Goal: Task Accomplishment & Management: Manage account settings

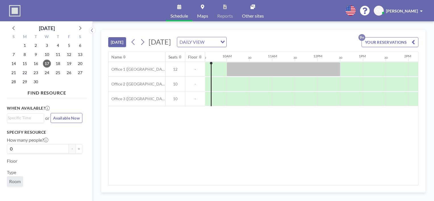
scroll to position [0, 428]
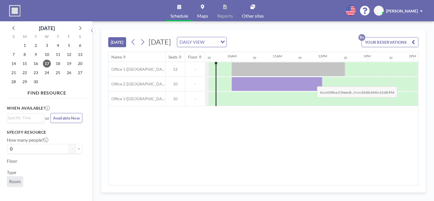
drag, startPoint x: 243, startPoint y: 85, endPoint x: 312, endPoint y: 82, distance: 68.8
click at [312, 82] on div at bounding box center [276, 84] width 91 height 14
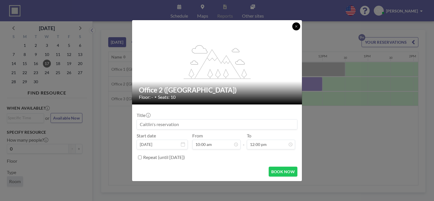
click at [297, 26] on icon at bounding box center [295, 26] width 3 height 3
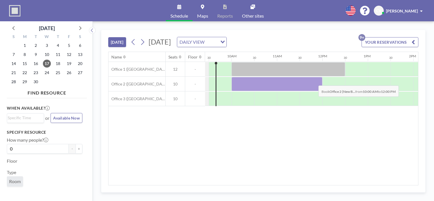
drag, startPoint x: 238, startPoint y: 90, endPoint x: 314, endPoint y: 81, distance: 76.6
click at [314, 81] on div at bounding box center [276, 84] width 91 height 14
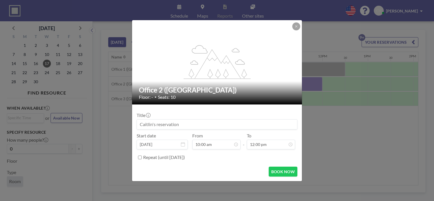
click at [195, 125] on input at bounding box center [217, 124] width 160 height 10
type input "Woven Team"
click at [141, 158] on input "Repeat (until [DATE])" at bounding box center [140, 158] width 4 height 4
checkbox input "true"
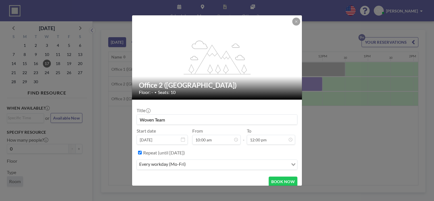
scroll to position [5, 0]
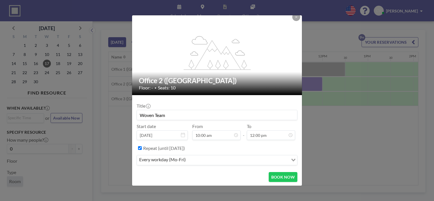
click at [169, 161] on div "every workday (Mo-Fri)" at bounding box center [212, 159] width 151 height 9
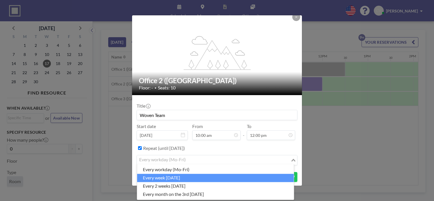
click at [163, 176] on li "every week [DATE]" at bounding box center [215, 178] width 157 height 8
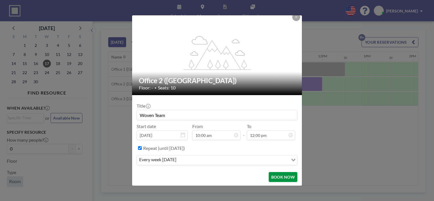
click at [278, 175] on button "BOOK NOW" at bounding box center [282, 177] width 29 height 10
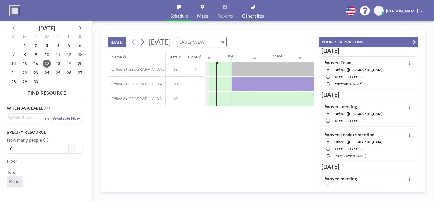
click at [412, 40] on icon "button" at bounding box center [413, 42] width 3 height 7
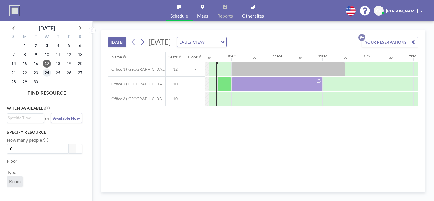
click at [47, 73] on span "24" at bounding box center [47, 73] width 8 height 8
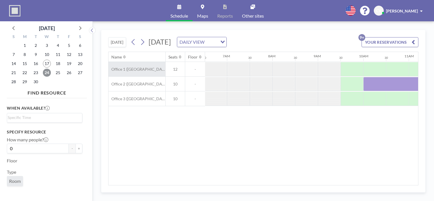
scroll to position [0, 341]
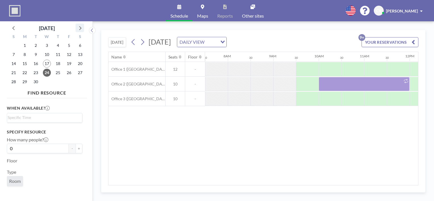
click at [83, 30] on icon at bounding box center [79, 27] width 7 height 7
click at [48, 47] on span "1" at bounding box center [47, 45] width 8 height 8
click at [47, 54] on span "8" at bounding box center [47, 55] width 8 height 8
click at [47, 62] on span "15" at bounding box center [47, 64] width 8 height 8
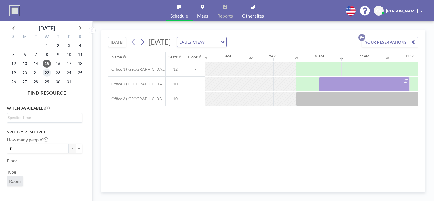
click at [47, 74] on span "22" at bounding box center [47, 73] width 8 height 8
click at [47, 82] on span "29" at bounding box center [47, 82] width 8 height 8
click at [81, 28] on icon at bounding box center [79, 27] width 7 height 7
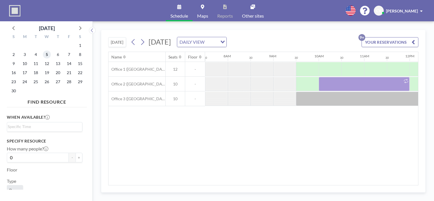
click at [49, 55] on span "5" at bounding box center [47, 55] width 8 height 8
click at [47, 64] on span "12" at bounding box center [47, 64] width 8 height 8
click at [46, 71] on span "19" at bounding box center [47, 73] width 8 height 8
click at [47, 81] on span "26" at bounding box center [47, 82] width 8 height 8
click at [79, 28] on icon at bounding box center [79, 27] width 7 height 7
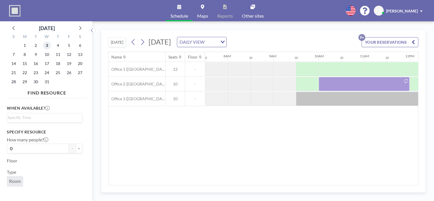
click at [47, 45] on span "3" at bounding box center [47, 45] width 8 height 8
click at [47, 54] on span "10" at bounding box center [47, 55] width 8 height 8
click at [47, 60] on span "17" at bounding box center [47, 64] width 8 height 8
click at [47, 70] on span "24" at bounding box center [47, 73] width 8 height 8
click at [46, 80] on span "31" at bounding box center [47, 82] width 8 height 8
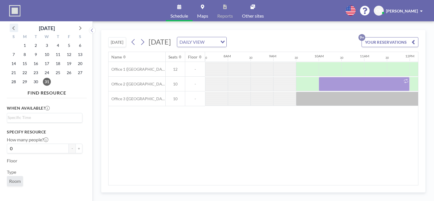
click at [14, 27] on icon at bounding box center [13, 28] width 2 height 4
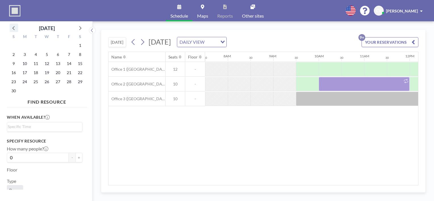
click at [14, 27] on icon at bounding box center [13, 28] width 2 height 4
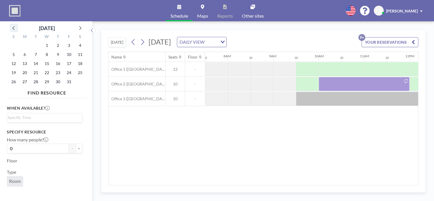
click at [14, 27] on icon at bounding box center [13, 28] width 2 height 4
click at [46, 55] on span "10" at bounding box center [47, 55] width 8 height 8
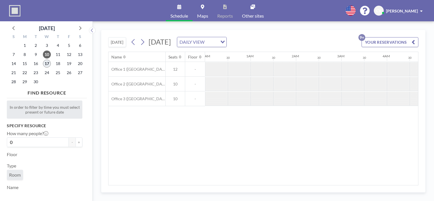
click at [48, 63] on span "17" at bounding box center [47, 64] width 8 height 8
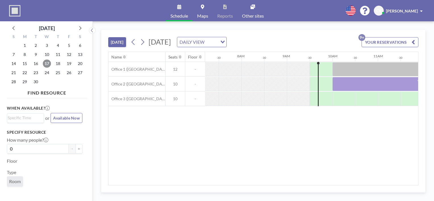
scroll to position [0, 409]
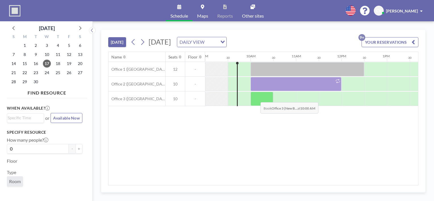
click at [256, 98] on div at bounding box center [261, 99] width 23 height 14
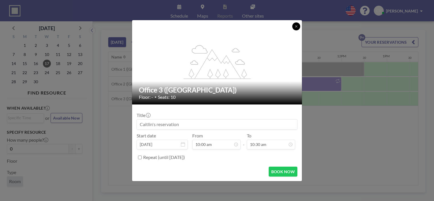
click at [297, 26] on icon at bounding box center [295, 26] width 3 height 3
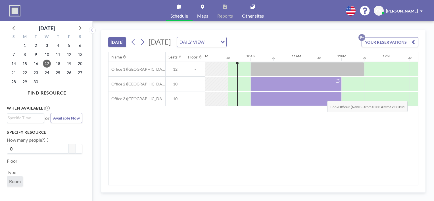
drag, startPoint x: 259, startPoint y: 91, endPoint x: 322, endPoint y: 96, distance: 63.8
click at [322, 96] on div at bounding box center [295, 99] width 91 height 14
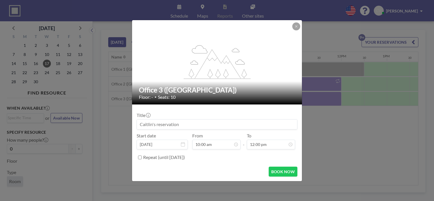
click at [181, 124] on input at bounding box center [217, 124] width 160 height 10
click at [158, 125] on input "Woven media" at bounding box center [217, 124] width 160 height 10
type input "Woven Media"
click at [297, 26] on icon at bounding box center [295, 26] width 3 height 3
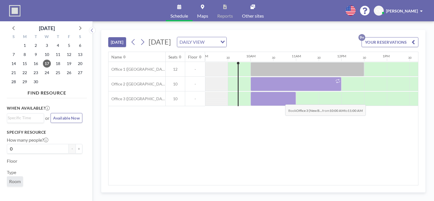
drag, startPoint x: 262, startPoint y: 104, endPoint x: 280, endPoint y: 100, distance: 18.9
click at [280, 100] on div at bounding box center [272, 99] width 45 height 14
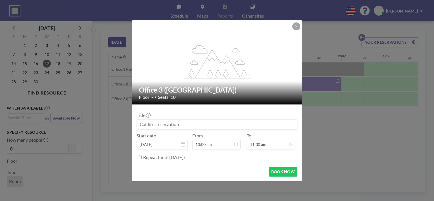
click at [167, 120] on input at bounding box center [217, 124] width 160 height 10
type input "Woven Media"
click at [281, 173] on button "BOOK NOW" at bounding box center [282, 172] width 29 height 10
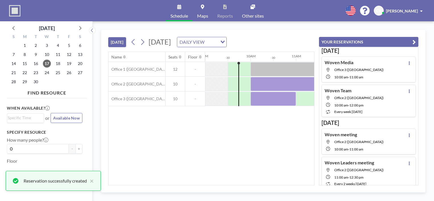
click at [413, 42] on icon "button" at bounding box center [413, 42] width 3 height 7
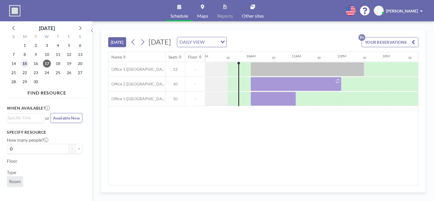
click at [25, 65] on span "15" at bounding box center [25, 64] width 8 height 8
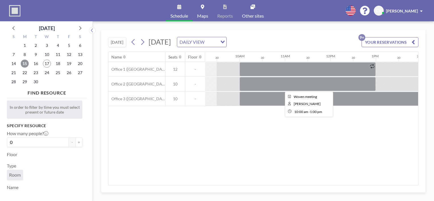
scroll to position [0, 420]
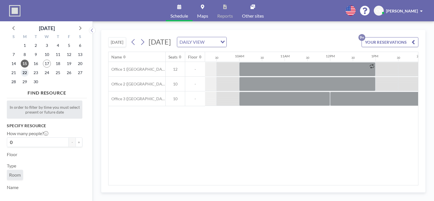
click at [25, 72] on span "22" at bounding box center [25, 73] width 8 height 8
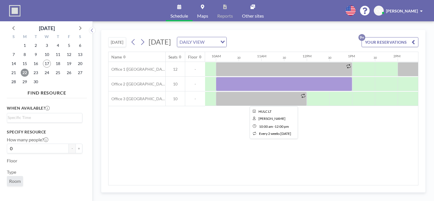
scroll to position [0, 443]
click at [37, 72] on span "23" at bounding box center [36, 73] width 8 height 8
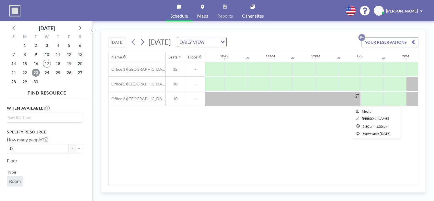
scroll to position [0, 446]
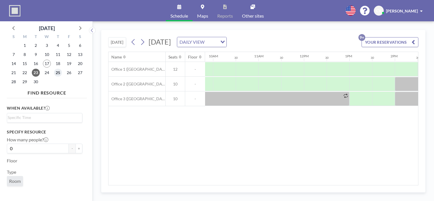
click at [60, 73] on span "25" at bounding box center [58, 73] width 8 height 8
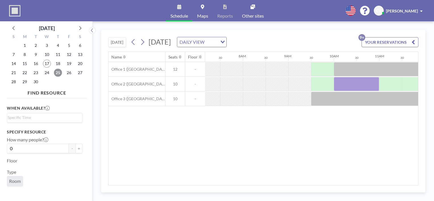
scroll to position [0, 341]
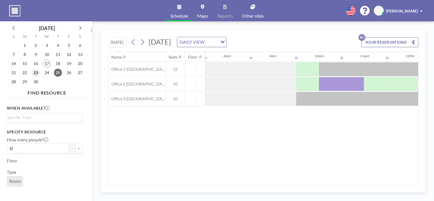
click at [34, 72] on span "23" at bounding box center [36, 73] width 8 height 8
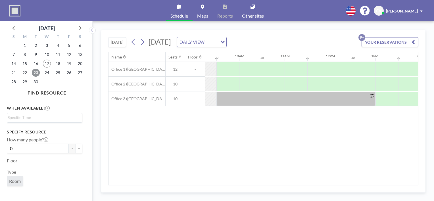
scroll to position [0, 421]
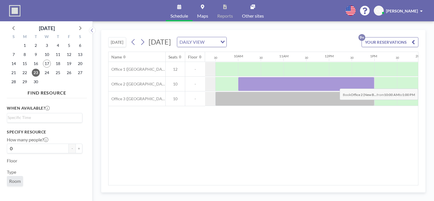
drag, startPoint x: 246, startPoint y: 84, endPoint x: 365, endPoint y: 84, distance: 119.2
click at [365, 84] on div at bounding box center [306, 84] width 136 height 14
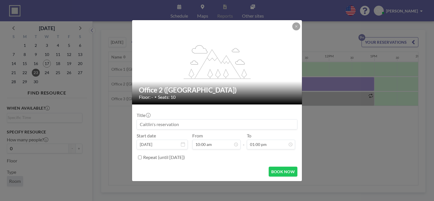
click at [186, 126] on input at bounding box center [217, 124] width 160 height 10
type input "Woven"
click at [140, 157] on input "Repeat (until [DATE])" at bounding box center [140, 158] width 4 height 4
checkbox input "true"
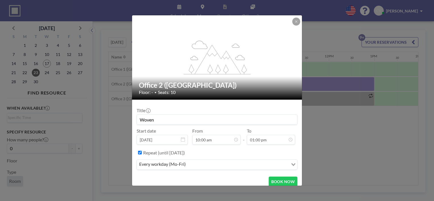
click at [262, 166] on input "Search for option" at bounding box center [237, 164] width 100 height 7
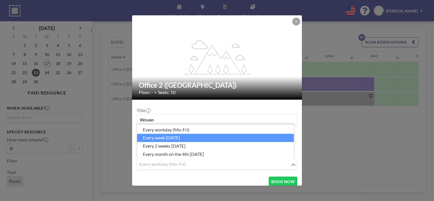
click at [174, 140] on li "every week [DATE]" at bounding box center [215, 138] width 157 height 8
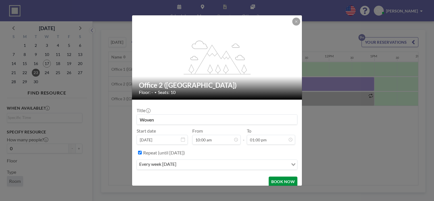
click at [276, 180] on button "BOOK NOW" at bounding box center [282, 181] width 29 height 10
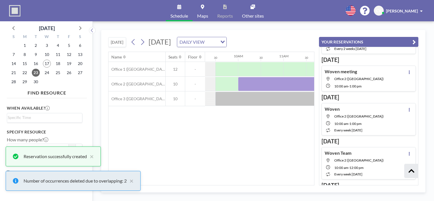
scroll to position [136, 0]
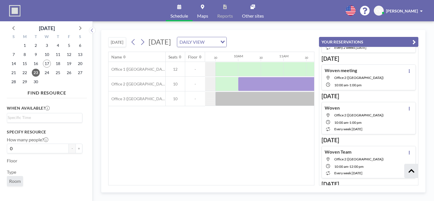
click at [412, 39] on icon "button" at bounding box center [413, 42] width 3 height 7
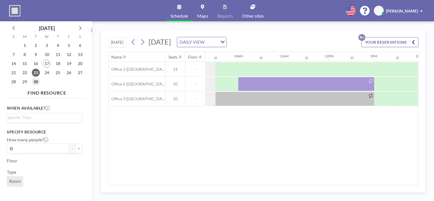
click at [35, 83] on span "30" at bounding box center [36, 82] width 8 height 8
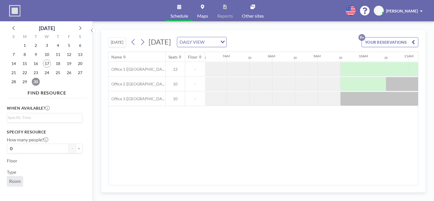
scroll to position [0, 341]
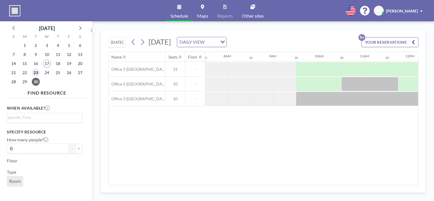
click at [36, 72] on span "23" at bounding box center [36, 73] width 8 height 8
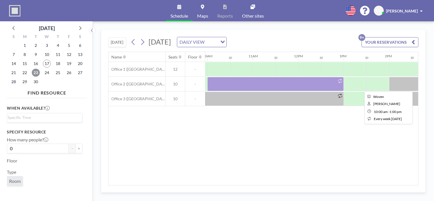
scroll to position [0, 453]
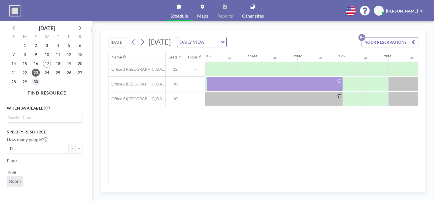
click at [37, 80] on span "30" at bounding box center [36, 82] width 8 height 8
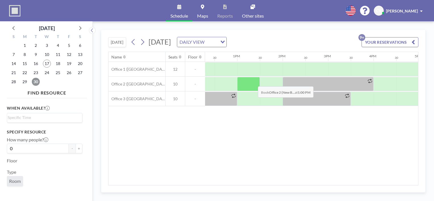
scroll to position [0, 464]
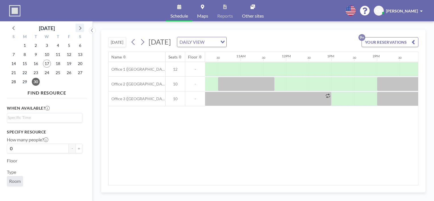
click at [81, 28] on icon at bounding box center [79, 27] width 7 height 7
click at [36, 56] on span "7" at bounding box center [36, 55] width 8 height 8
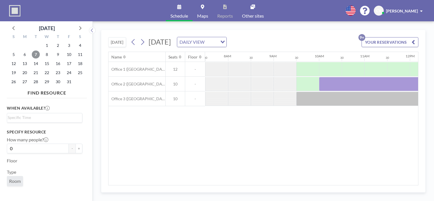
scroll to position [0, 341]
click at [36, 64] on span "14" at bounding box center [36, 64] width 8 height 8
click at [37, 73] on span "21" at bounding box center [36, 73] width 8 height 8
click at [37, 83] on span "28" at bounding box center [36, 82] width 8 height 8
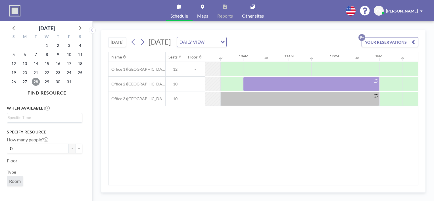
scroll to position [0, 416]
click at [38, 56] on span "7" at bounding box center [36, 55] width 8 height 8
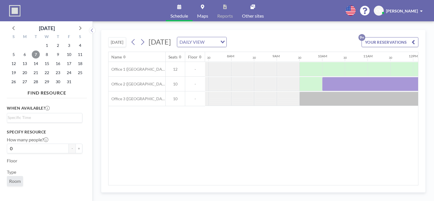
scroll to position [0, 341]
click at [11, 28] on icon at bounding box center [13, 27] width 7 height 7
click at [78, 30] on icon at bounding box center [79, 27] width 7 height 7
click at [38, 64] on span "14" at bounding box center [36, 64] width 8 height 8
click at [37, 74] on span "21" at bounding box center [36, 73] width 8 height 8
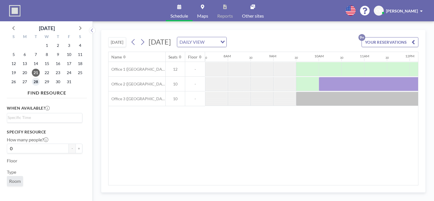
click at [36, 81] on span "28" at bounding box center [36, 82] width 8 height 8
click at [81, 28] on icon at bounding box center [80, 28] width 2 height 4
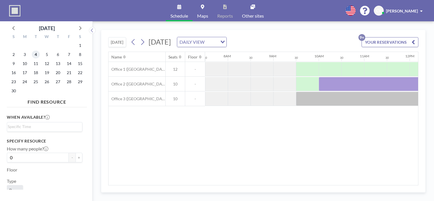
click at [37, 54] on span "4" at bounding box center [36, 55] width 8 height 8
click at [36, 66] on span "11" at bounding box center [36, 64] width 8 height 8
click at [36, 72] on span "18" at bounding box center [36, 73] width 8 height 8
click at [35, 81] on span "25" at bounding box center [36, 82] width 8 height 8
click at [80, 27] on icon at bounding box center [80, 28] width 2 height 4
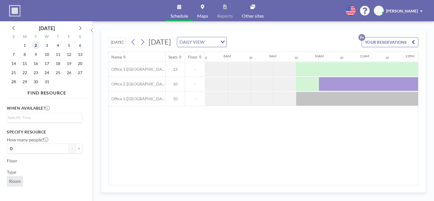
click at [39, 46] on span "2" at bounding box center [36, 45] width 8 height 8
click at [37, 54] on span "9" at bounding box center [36, 55] width 8 height 8
click at [35, 64] on span "16" at bounding box center [36, 64] width 8 height 8
click at [36, 71] on span "23" at bounding box center [36, 73] width 8 height 8
click at [36, 81] on span "30" at bounding box center [36, 82] width 8 height 8
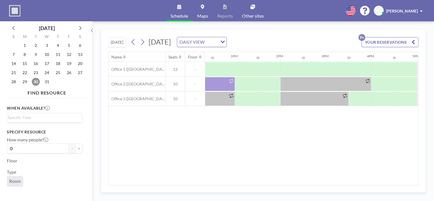
scroll to position [0, 561]
click at [58, 53] on span "11" at bounding box center [58, 55] width 8 height 8
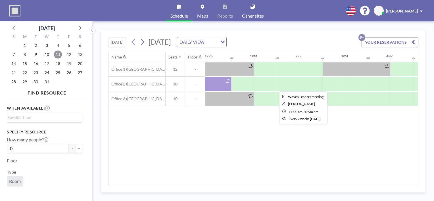
scroll to position [0, 541]
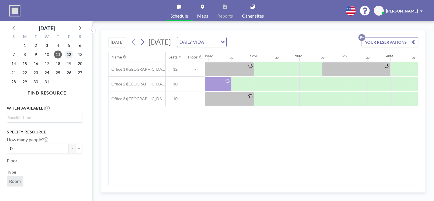
click at [69, 56] on span "12" at bounding box center [69, 55] width 8 height 8
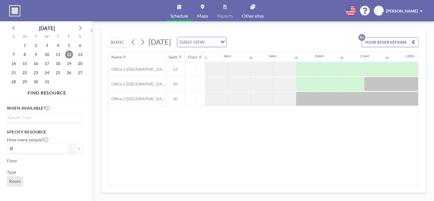
scroll to position [0, 415]
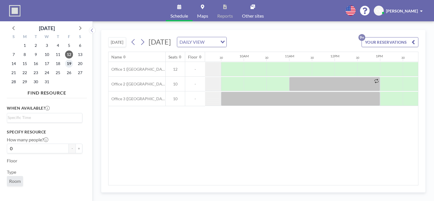
click at [69, 65] on span "19" at bounding box center [69, 64] width 8 height 8
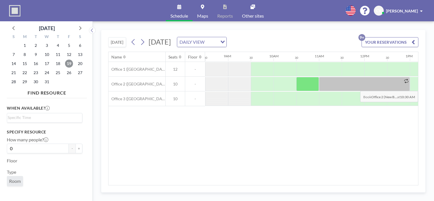
scroll to position [0, 387]
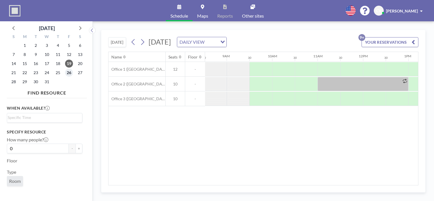
click at [71, 72] on span "26" at bounding box center [69, 73] width 8 height 8
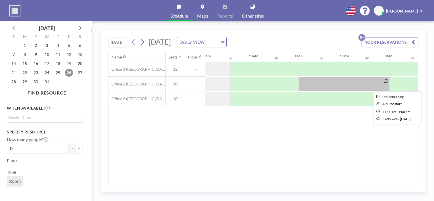
scroll to position [0, 428]
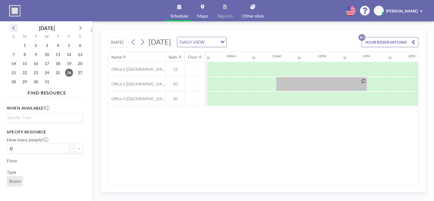
click at [15, 27] on icon at bounding box center [13, 27] width 7 height 7
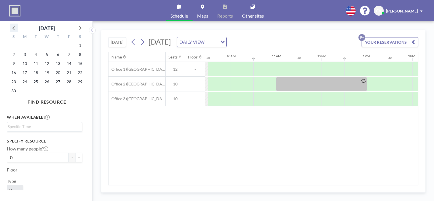
click at [15, 27] on icon at bounding box center [13, 27] width 7 height 7
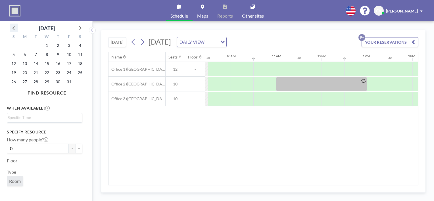
click at [15, 27] on icon at bounding box center [13, 27] width 7 height 7
click at [70, 62] on span "19" at bounding box center [69, 64] width 8 height 8
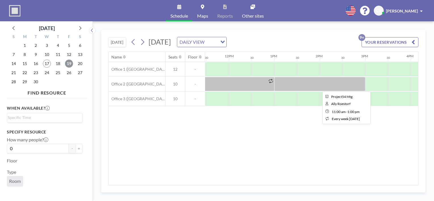
scroll to position [0, 522]
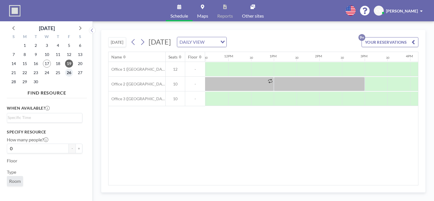
click at [68, 73] on span "26" at bounding box center [69, 73] width 8 height 8
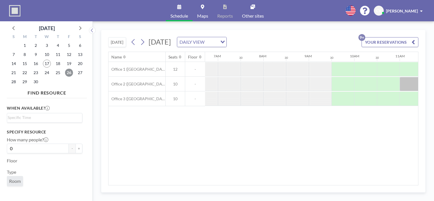
scroll to position [0, 341]
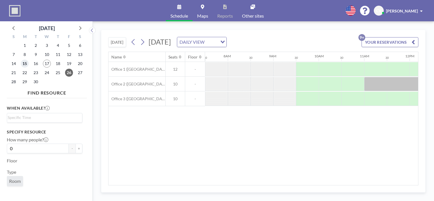
click at [26, 64] on span "15" at bounding box center [25, 64] width 8 height 8
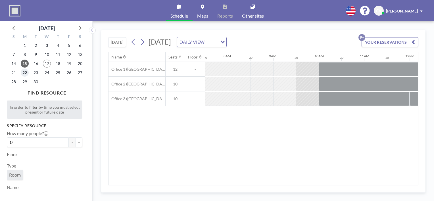
click at [24, 74] on span "22" at bounding box center [25, 73] width 8 height 8
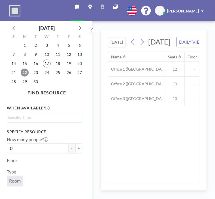
scroll to position [0, 574]
click at [36, 73] on span "23" at bounding box center [36, 73] width 8 height 8
click at [92, 32] on icon at bounding box center [92, 31] width 4 height 6
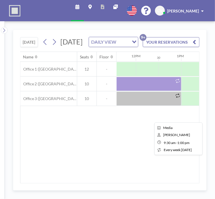
scroll to position [0, 529]
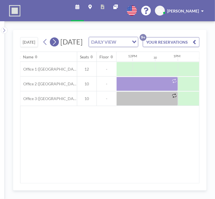
click at [56, 45] on icon at bounding box center [54, 42] width 3 height 6
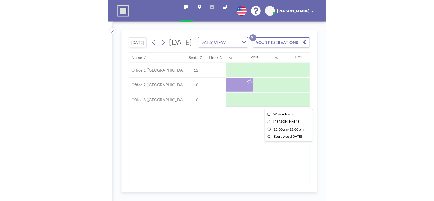
scroll to position [0, 524]
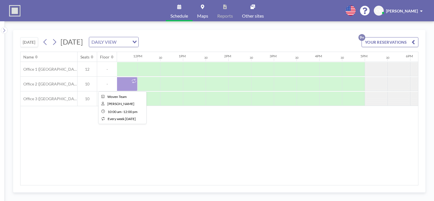
click at [130, 83] on div at bounding box center [92, 84] width 91 height 14
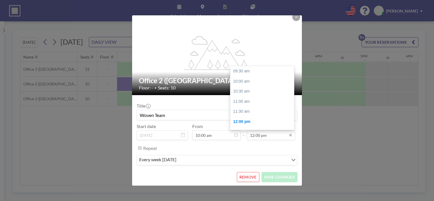
scroll to position [51, 0]
click at [245, 92] on div "01:00 pm" at bounding box center [263, 91] width 66 height 10
type input "01:00 pm"
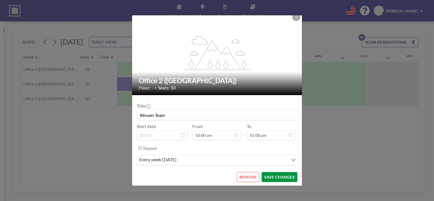
click at [278, 177] on button "SAVE CHANGES" at bounding box center [279, 177] width 36 height 10
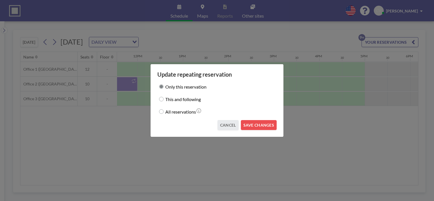
click at [175, 99] on label "This and following" at bounding box center [182, 99] width 35 height 8
click at [163, 99] on input "This and following" at bounding box center [161, 99] width 5 height 5
radio input "true"
click at [260, 124] on button "SAVE CHANGES" at bounding box center [259, 125] width 36 height 10
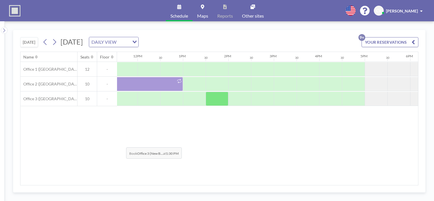
click at [121, 143] on div "Name Seats Floor 12AM 30 1AM 30 2AM 30 3AM 30 4AM 30 5AM 30 6AM 30 7AM 30 8AM 3…" at bounding box center [218, 118] width 397 height 133
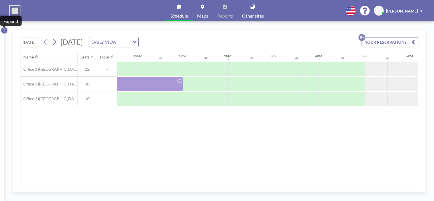
click at [5, 33] on icon at bounding box center [4, 31] width 4 height 6
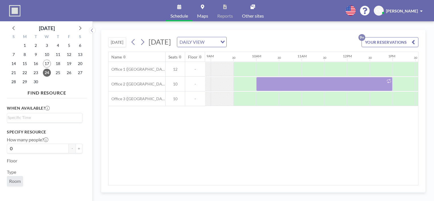
scroll to position [0, 403]
click at [79, 27] on icon at bounding box center [79, 27] width 7 height 7
click at [49, 45] on span "1" at bounding box center [47, 45] width 8 height 8
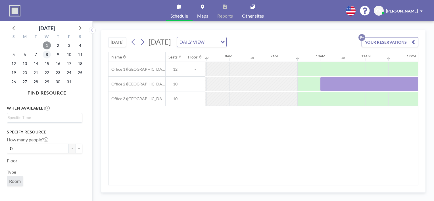
scroll to position [0, 341]
click at [48, 60] on span "15" at bounding box center [47, 64] width 8 height 8
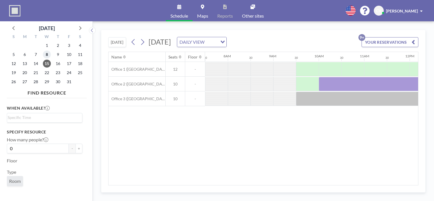
click at [47, 55] on span "8" at bounding box center [47, 55] width 8 height 8
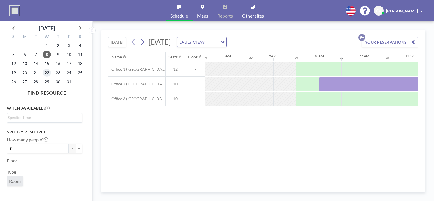
click at [47, 72] on span "22" at bounding box center [47, 73] width 8 height 8
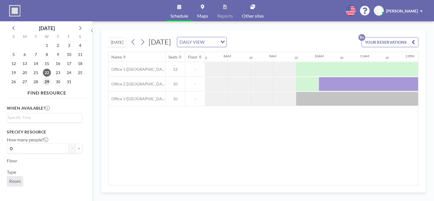
click at [47, 81] on span "29" at bounding box center [47, 82] width 8 height 8
click at [80, 29] on icon at bounding box center [80, 28] width 2 height 4
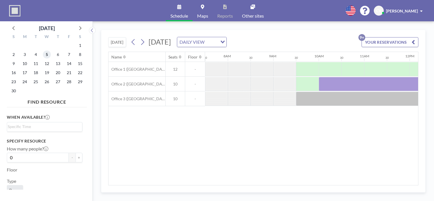
click at [47, 53] on span "5" at bounding box center [47, 55] width 8 height 8
click at [46, 64] on span "12" at bounding box center [47, 64] width 8 height 8
click at [46, 71] on span "19" at bounding box center [47, 73] width 8 height 8
click at [46, 80] on span "26" at bounding box center [47, 82] width 8 height 8
click at [80, 29] on icon at bounding box center [79, 27] width 7 height 7
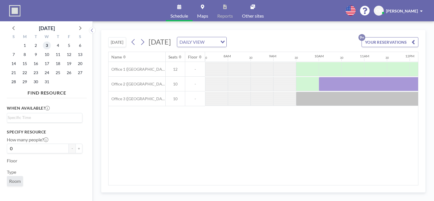
click at [49, 48] on span "3" at bounding box center [47, 45] width 8 height 8
click at [48, 58] on span "10" at bounding box center [47, 55] width 8 height 8
click at [47, 63] on span "17" at bounding box center [47, 64] width 8 height 8
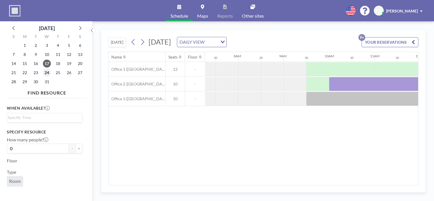
click at [46, 69] on span "24" at bounding box center [47, 73] width 8 height 8
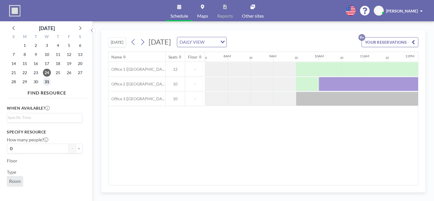
click at [47, 80] on span "31" at bounding box center [47, 82] width 8 height 8
click at [37, 80] on span "30" at bounding box center [36, 82] width 8 height 8
click at [37, 55] on span "9" at bounding box center [36, 55] width 8 height 8
click at [35, 44] on span "2" at bounding box center [36, 45] width 8 height 8
click at [12, 28] on icon at bounding box center [13, 27] width 7 height 7
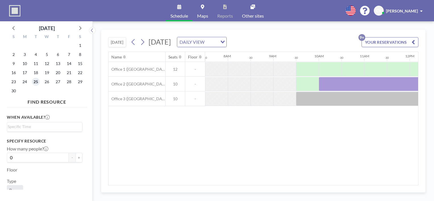
click at [37, 79] on span "25" at bounding box center [36, 82] width 8 height 8
click at [37, 74] on span "18" at bounding box center [36, 73] width 8 height 8
click at [37, 66] on span "11" at bounding box center [36, 64] width 8 height 8
click at [37, 56] on span "4" at bounding box center [36, 55] width 8 height 8
click at [10, 26] on div at bounding box center [14, 28] width 9 height 9
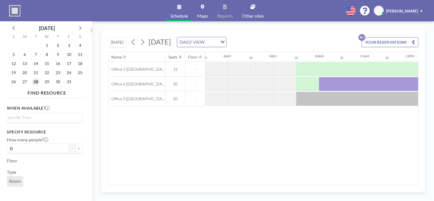
click at [36, 80] on span "28" at bounding box center [36, 82] width 8 height 8
click at [36, 75] on span "21" at bounding box center [36, 73] width 8 height 8
click at [37, 65] on span "14" at bounding box center [36, 64] width 8 height 8
click at [37, 56] on span "7" at bounding box center [36, 55] width 8 height 8
click at [13, 29] on icon at bounding box center [13, 27] width 7 height 7
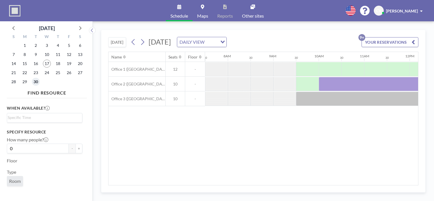
click at [35, 80] on span "30" at bounding box center [36, 82] width 8 height 8
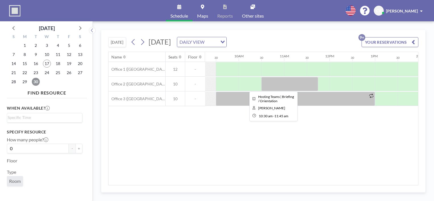
scroll to position [0, 420]
click at [202, 167] on div "Name Seats Floor 12AM 30 1AM 30 2AM 30 3AM 30 4AM 30 5AM 30 6AM 30 7AM 30 8AM 3…" at bounding box center [262, 118] width 309 height 133
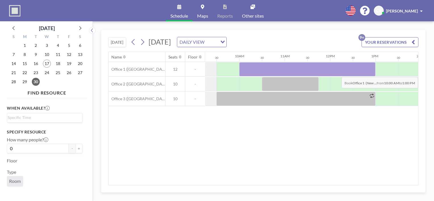
drag, startPoint x: 249, startPoint y: 68, endPoint x: 362, endPoint y: 72, distance: 113.0
click at [362, 72] on div at bounding box center [307, 69] width 136 height 14
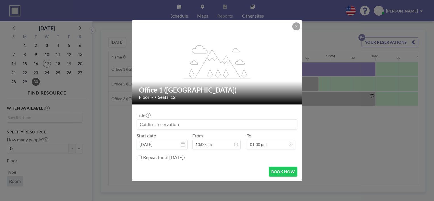
click at [175, 124] on input at bounding box center [217, 124] width 160 height 10
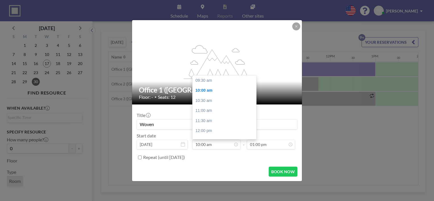
scroll to position [10, 0]
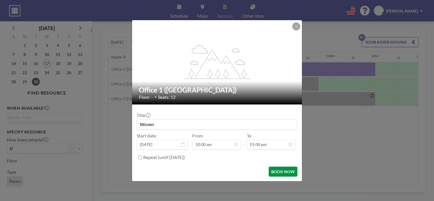
type input "Woven"
click at [276, 173] on button "BOOK NOW" at bounding box center [282, 172] width 29 height 10
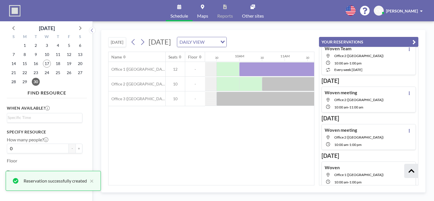
scroll to position [241, 0]
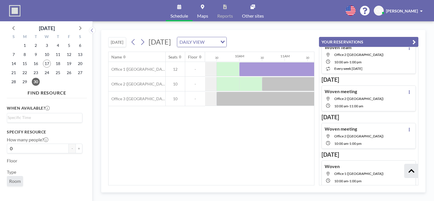
click at [402, 40] on button "YOUR RESERVATIONS" at bounding box center [368, 42] width 99 height 10
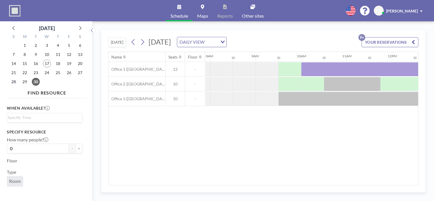
scroll to position [0, 346]
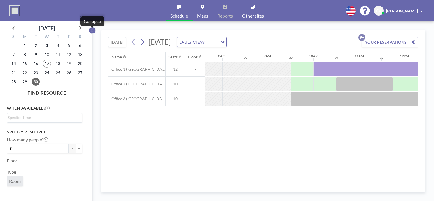
click at [94, 31] on button at bounding box center [92, 30] width 7 height 7
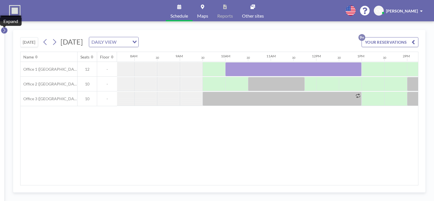
click at [4, 30] on icon at bounding box center [4, 31] width 4 height 6
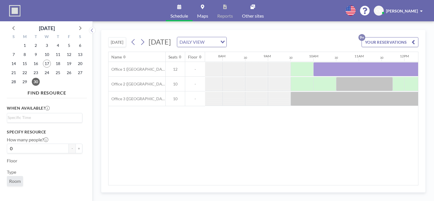
click at [145, 175] on div "Name Seats Floor 12AM 30 1AM 30 2AM 30 3AM 30 4AM 30 5AM 30 6AM 30 7AM 30 8AM 3…" at bounding box center [262, 118] width 309 height 133
click at [49, 66] on span "17" at bounding box center [47, 64] width 8 height 8
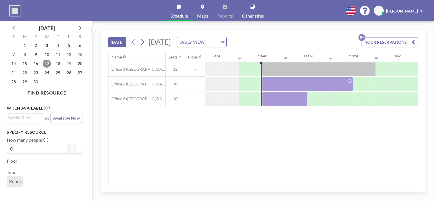
scroll to position [0, 409]
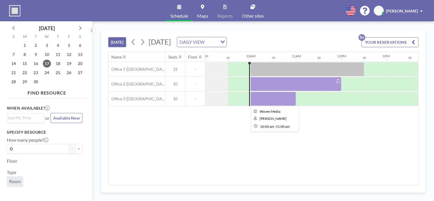
click at [289, 98] on div at bounding box center [272, 99] width 45 height 14
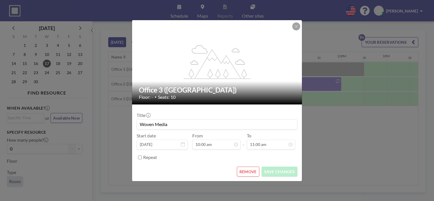
click at [250, 171] on button "REMOVE" at bounding box center [248, 172] width 22 height 10
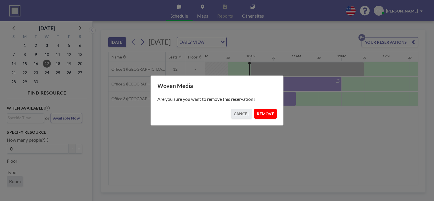
click at [262, 114] on button "REMOVE" at bounding box center [265, 114] width 22 height 10
